Goal: Information Seeking & Learning: Learn about a topic

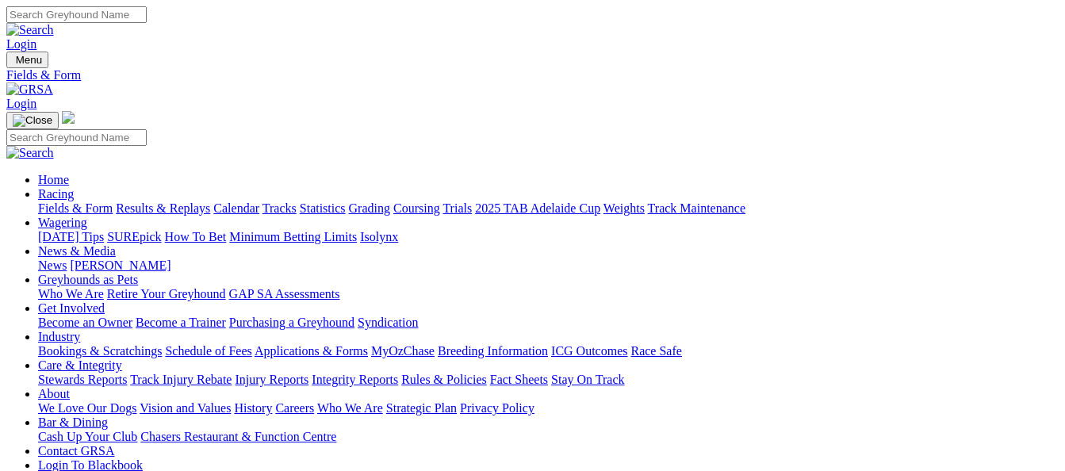
click at [169, 201] on link "Results & Replays" at bounding box center [163, 207] width 94 height 13
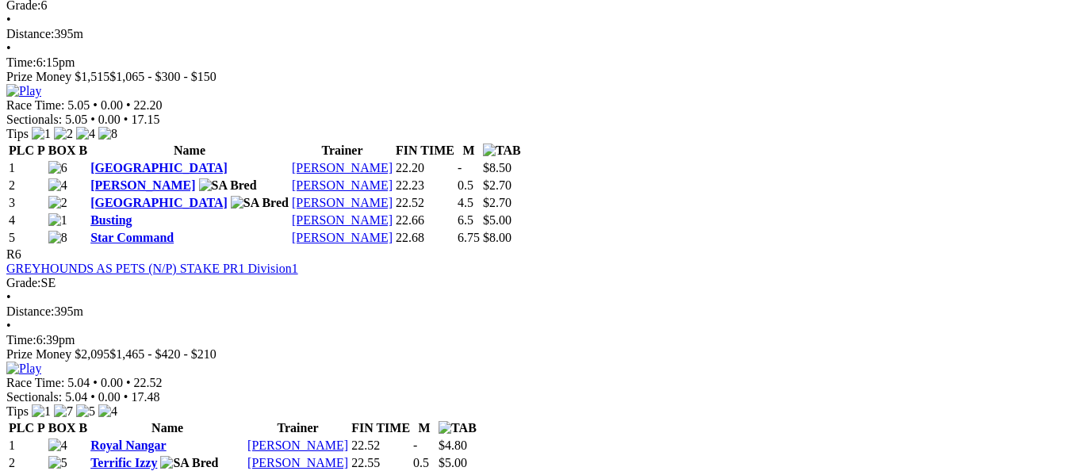
scroll to position [1983, 0]
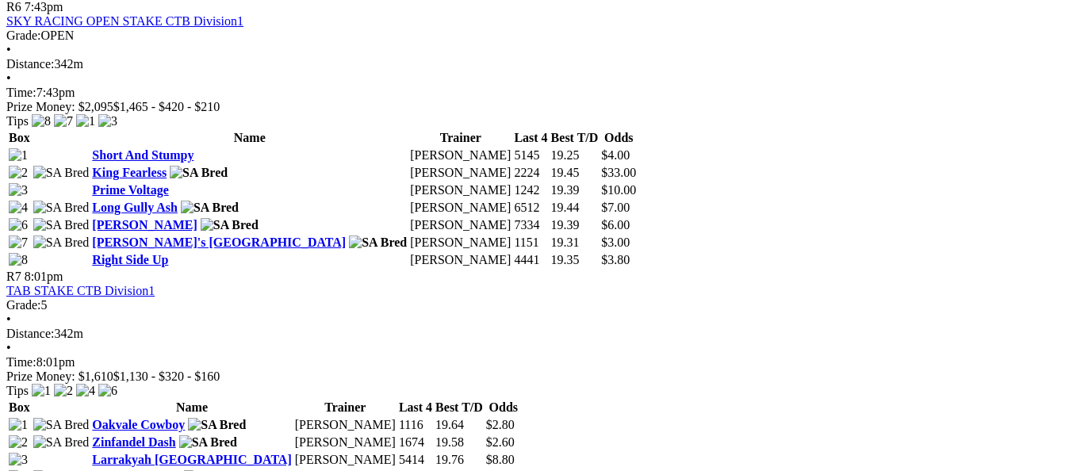
scroll to position [2221, 0]
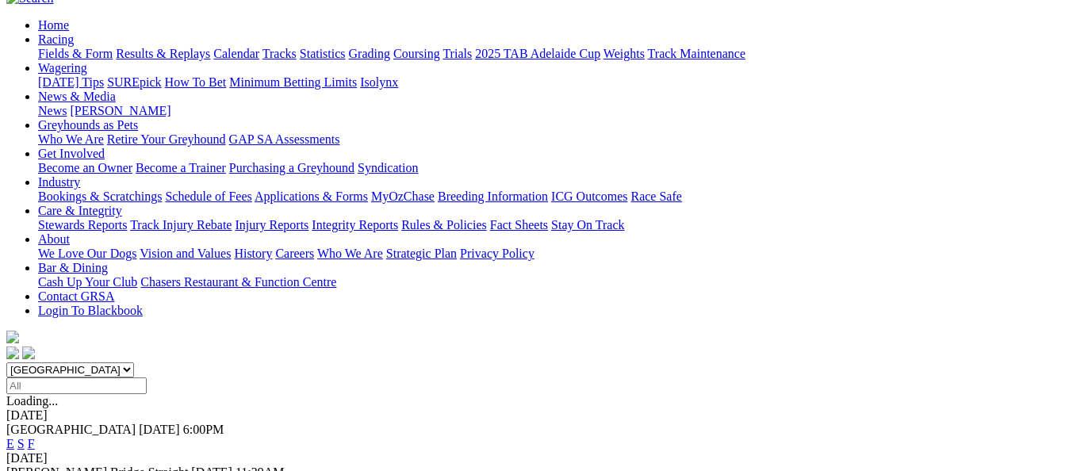
scroll to position [159, 0]
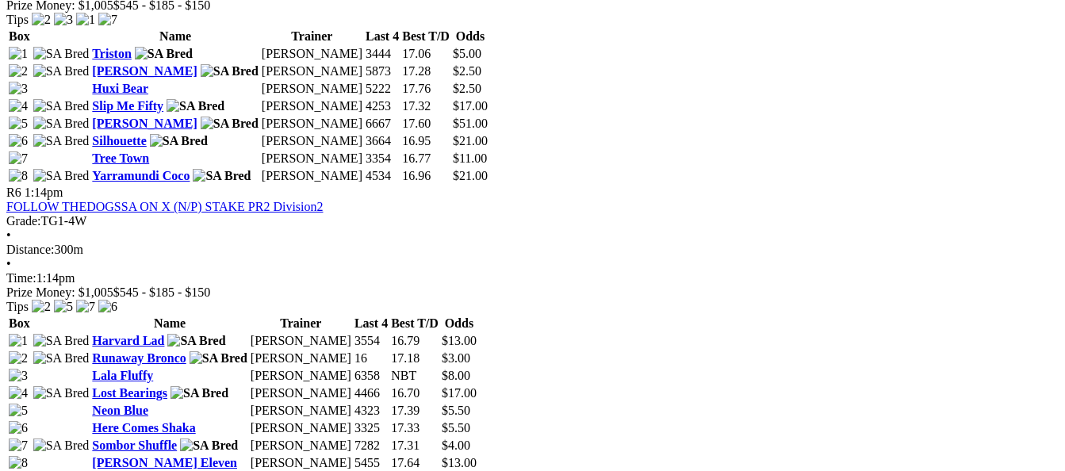
scroll to position [1904, 0]
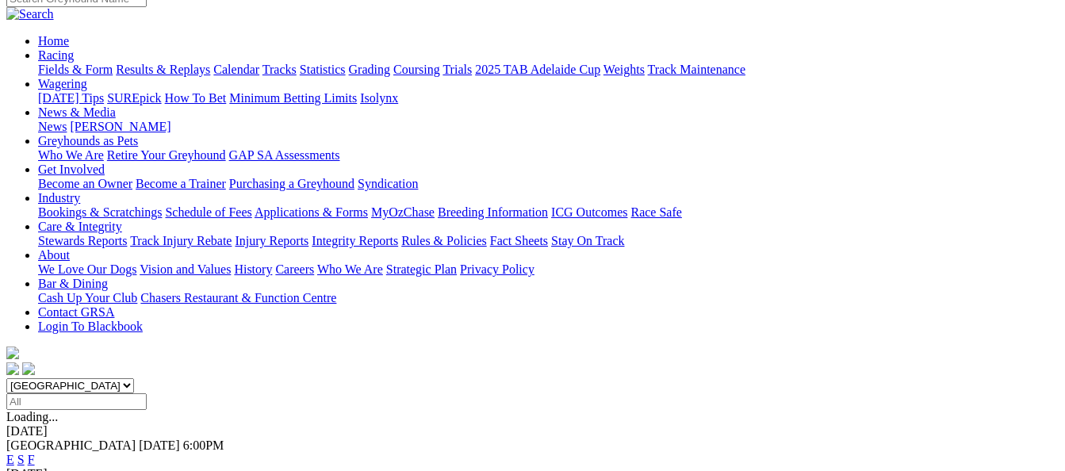
scroll to position [238, 0]
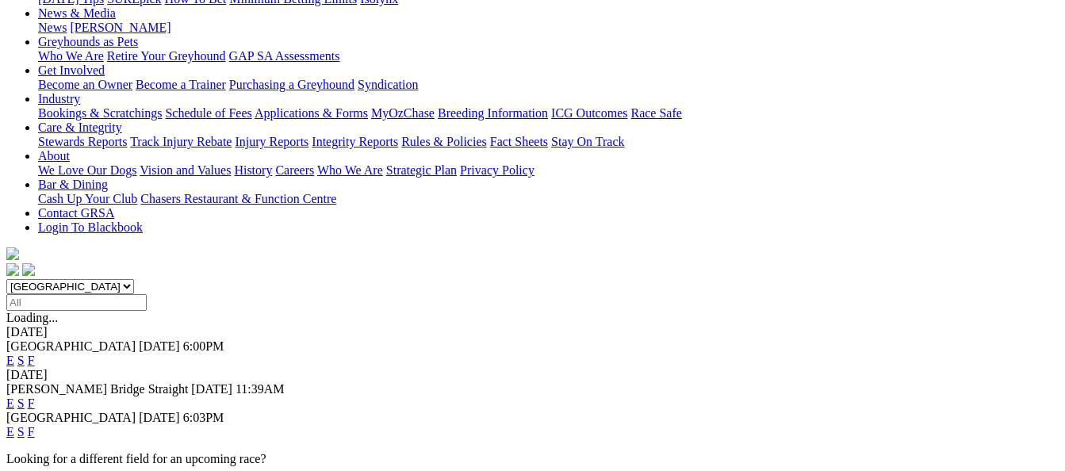
click at [35, 425] on link "F" at bounding box center [31, 431] width 7 height 13
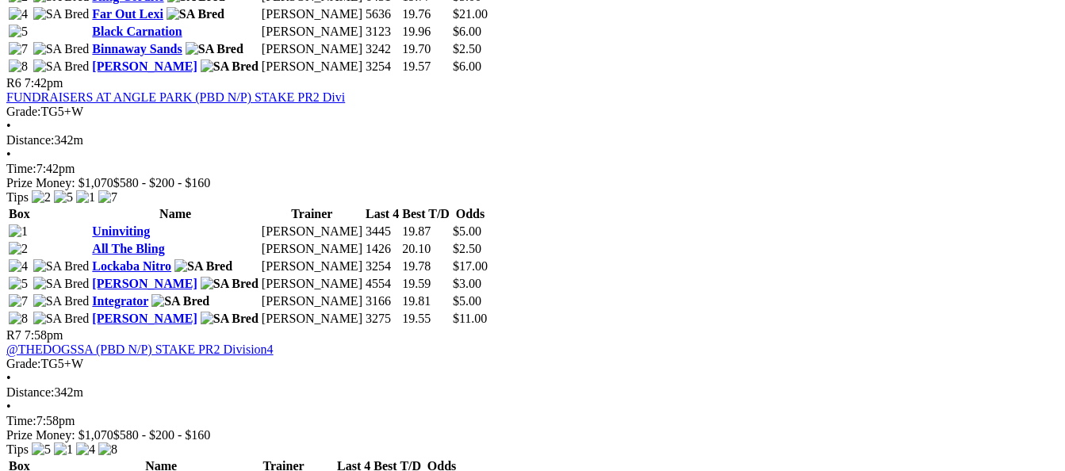
scroll to position [2063, 0]
